Goal: Task Accomplishment & Management: Manage account settings

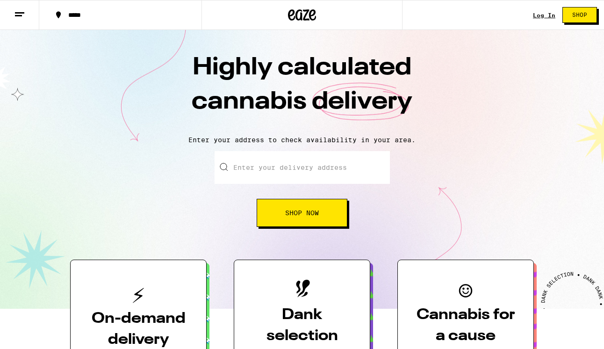
click at [548, 14] on link "Log In" at bounding box center [544, 15] width 22 height 6
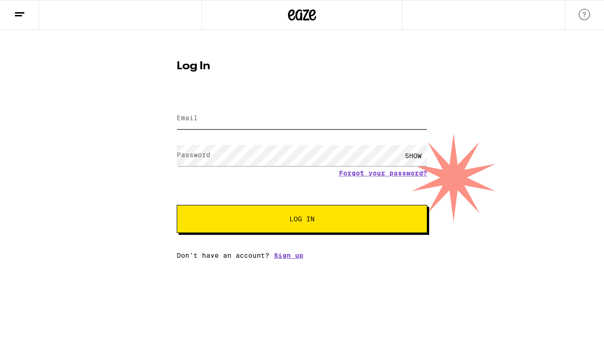
click at [284, 122] on input "Email" at bounding box center [302, 118] width 251 height 21
type input "[EMAIL_ADDRESS][DOMAIN_NAME]"
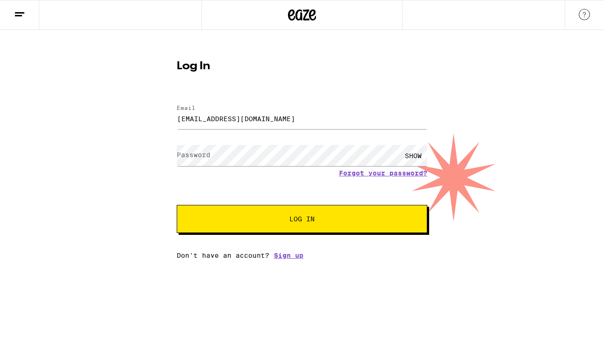
click at [403, 154] on div "SHOW" at bounding box center [413, 155] width 28 height 21
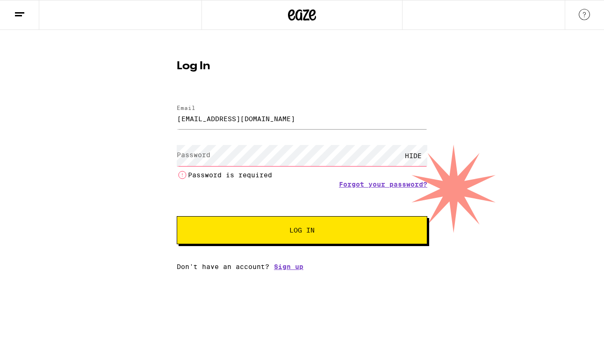
click at [343, 166] on div "HIDE Password is required" at bounding box center [302, 161] width 251 height 39
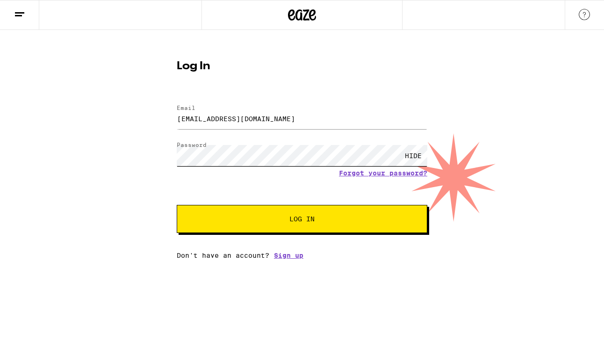
click at [177, 205] on button "Log In" at bounding box center [302, 219] width 251 height 28
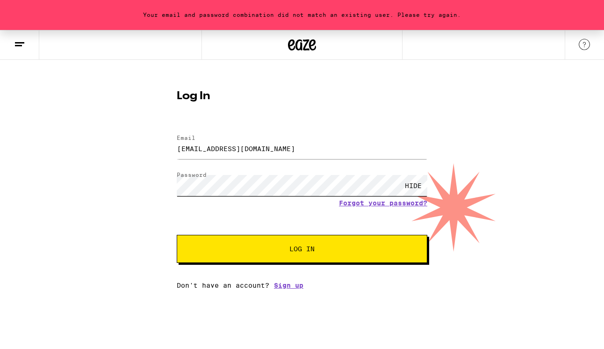
click at [155, 180] on div "Your email and password combination did not match an existing user. Please try …" at bounding box center [302, 159] width 604 height 259
click at [177, 235] on button "Log In" at bounding box center [302, 249] width 251 height 28
click at [160, 187] on div "Your email and password combination did not match an existing user. Please try …" at bounding box center [302, 159] width 604 height 259
click at [177, 235] on button "Log In" at bounding box center [302, 249] width 251 height 28
